Goal: Task Accomplishment & Management: Use online tool/utility

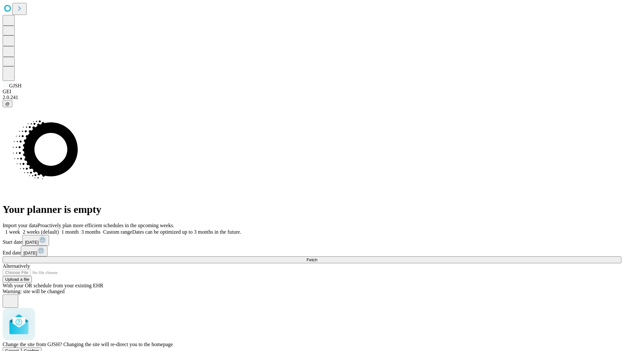
click at [39, 349] on span "Confirm" at bounding box center [31, 351] width 15 height 5
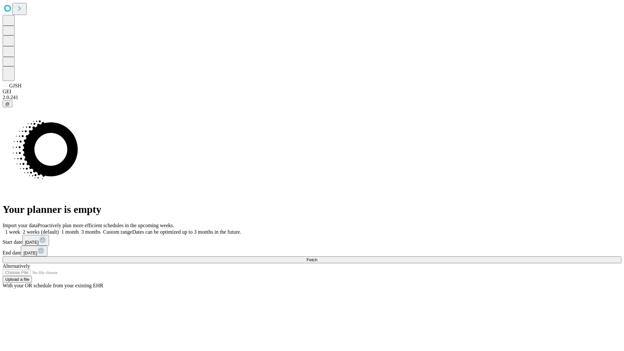
click at [20, 229] on label "1 week" at bounding box center [12, 232] width 18 height 6
click at [317, 257] on span "Fetch" at bounding box center [312, 259] width 11 height 5
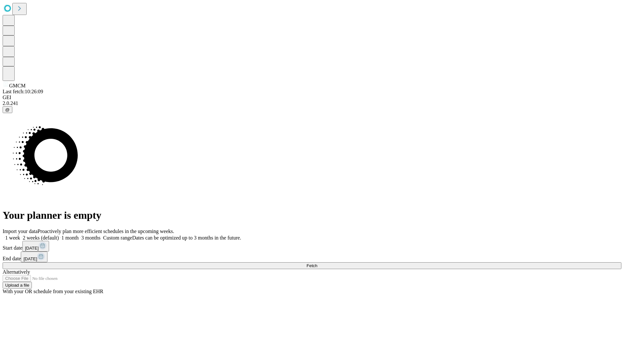
click at [20, 235] on label "1 week" at bounding box center [12, 238] width 18 height 6
click at [317, 263] on span "Fetch" at bounding box center [312, 265] width 11 height 5
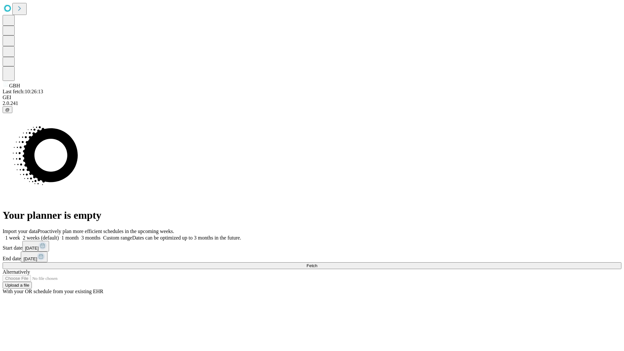
click at [20, 235] on label "1 week" at bounding box center [12, 238] width 18 height 6
click at [317, 263] on span "Fetch" at bounding box center [312, 265] width 11 height 5
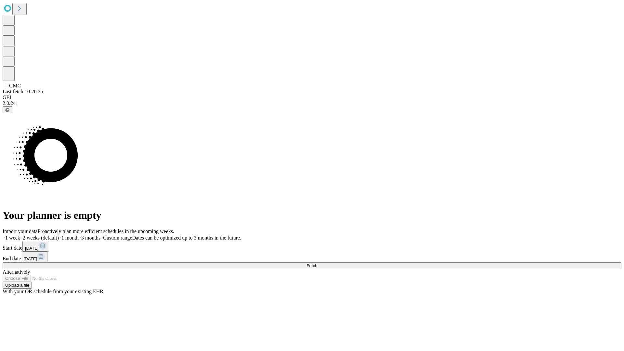
click at [317, 263] on span "Fetch" at bounding box center [312, 265] width 11 height 5
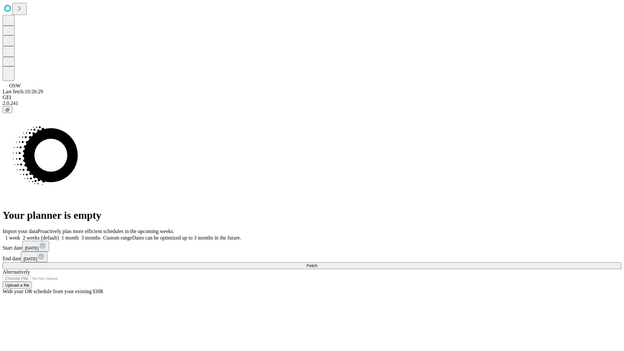
click at [20, 235] on label "1 week" at bounding box center [12, 238] width 18 height 6
click at [317, 263] on span "Fetch" at bounding box center [312, 265] width 11 height 5
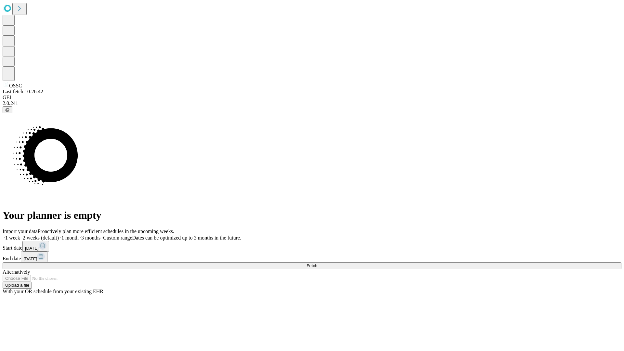
click at [20, 235] on label "1 week" at bounding box center [12, 238] width 18 height 6
click at [317, 263] on span "Fetch" at bounding box center [312, 265] width 11 height 5
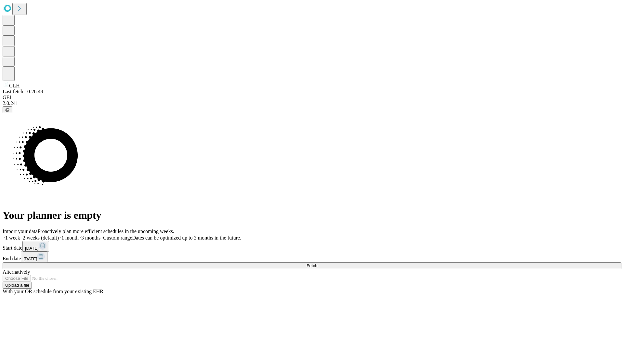
click at [20, 235] on label "1 week" at bounding box center [12, 238] width 18 height 6
click at [317, 263] on span "Fetch" at bounding box center [312, 265] width 11 height 5
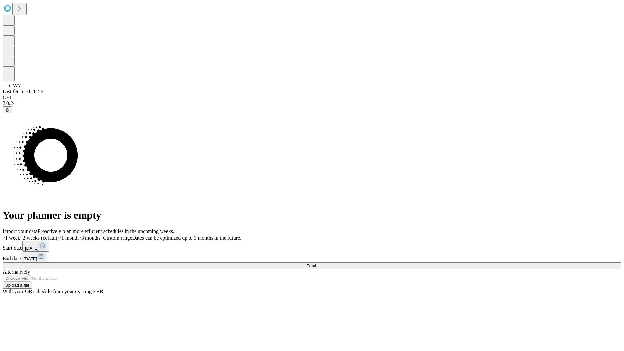
click at [20, 235] on label "1 week" at bounding box center [12, 238] width 18 height 6
click at [317, 263] on span "Fetch" at bounding box center [312, 265] width 11 height 5
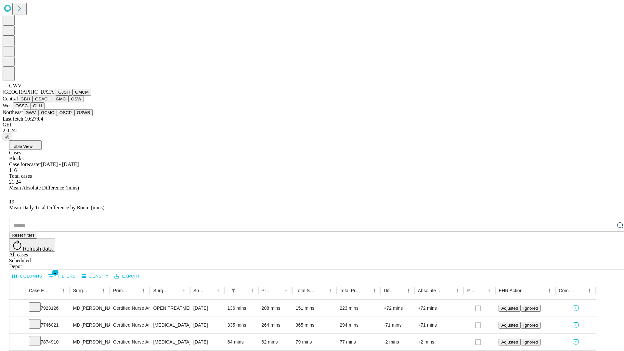
click at [50, 116] on button "GCMC" at bounding box center [47, 112] width 19 height 7
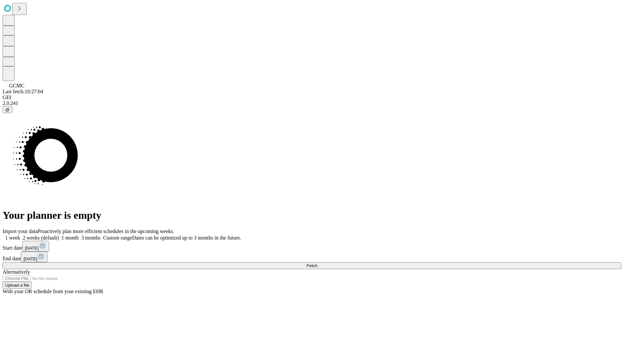
click at [20, 235] on label "1 week" at bounding box center [12, 238] width 18 height 6
click at [317, 263] on span "Fetch" at bounding box center [312, 265] width 11 height 5
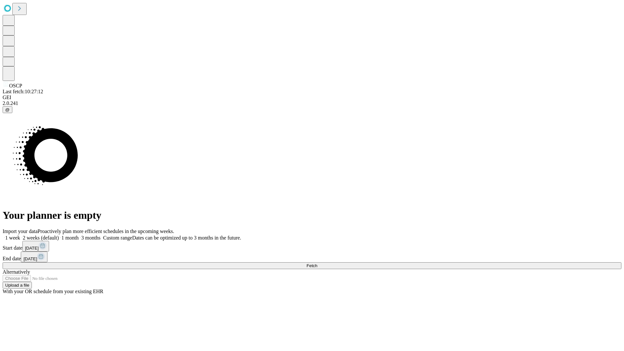
click at [20, 235] on label "1 week" at bounding box center [12, 238] width 18 height 6
click at [317, 263] on span "Fetch" at bounding box center [312, 265] width 11 height 5
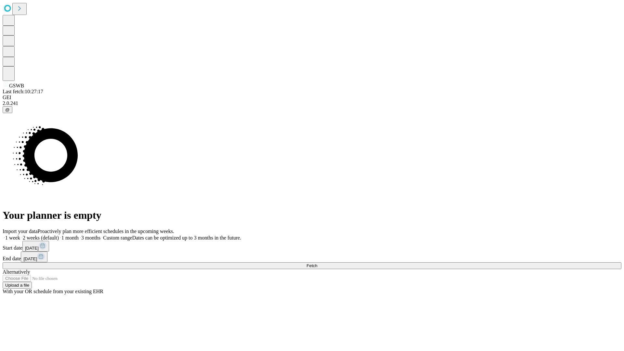
click at [20, 235] on label "1 week" at bounding box center [12, 238] width 18 height 6
click at [317, 263] on span "Fetch" at bounding box center [312, 265] width 11 height 5
